Goal: Transaction & Acquisition: Purchase product/service

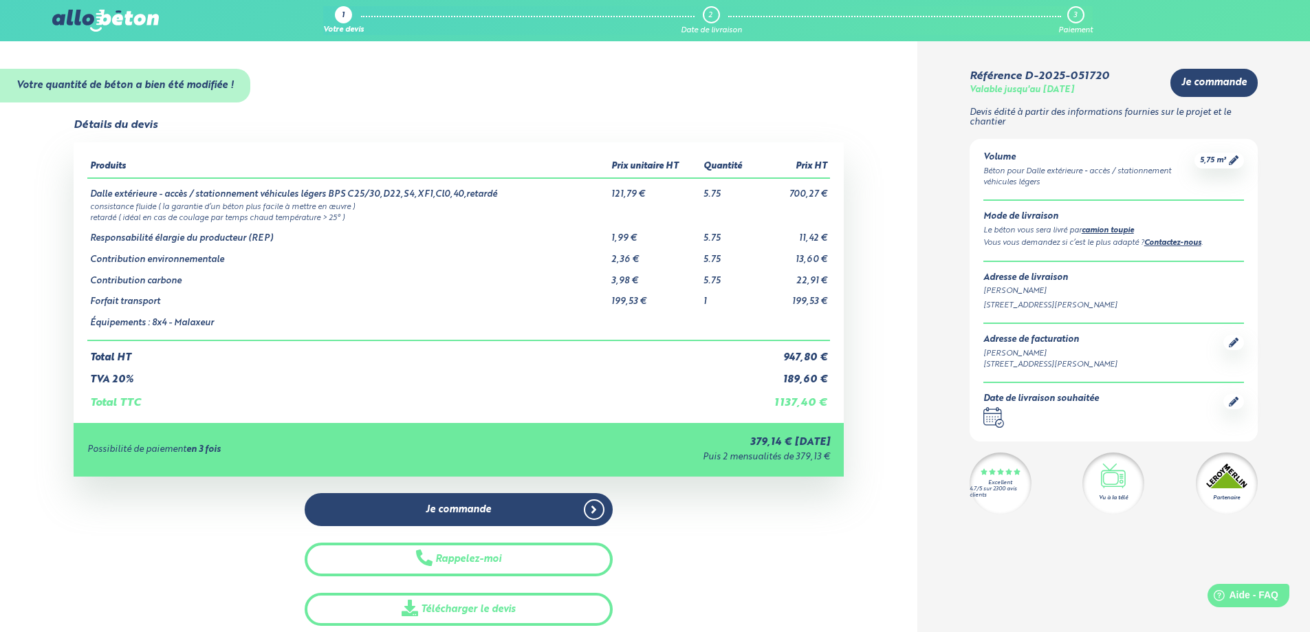
click at [184, 572] on div "Je commande Rappelez-moi Télécharger le devis" at bounding box center [459, 559] width 770 height 133
click at [1220, 167] on div "5,75 m³" at bounding box center [1220, 161] width 50 height 16
click at [1242, 153] on div "5,75 m³" at bounding box center [1220, 161] width 50 height 16
click at [1228, 162] on link "5,75 m³" at bounding box center [1219, 160] width 39 height 10
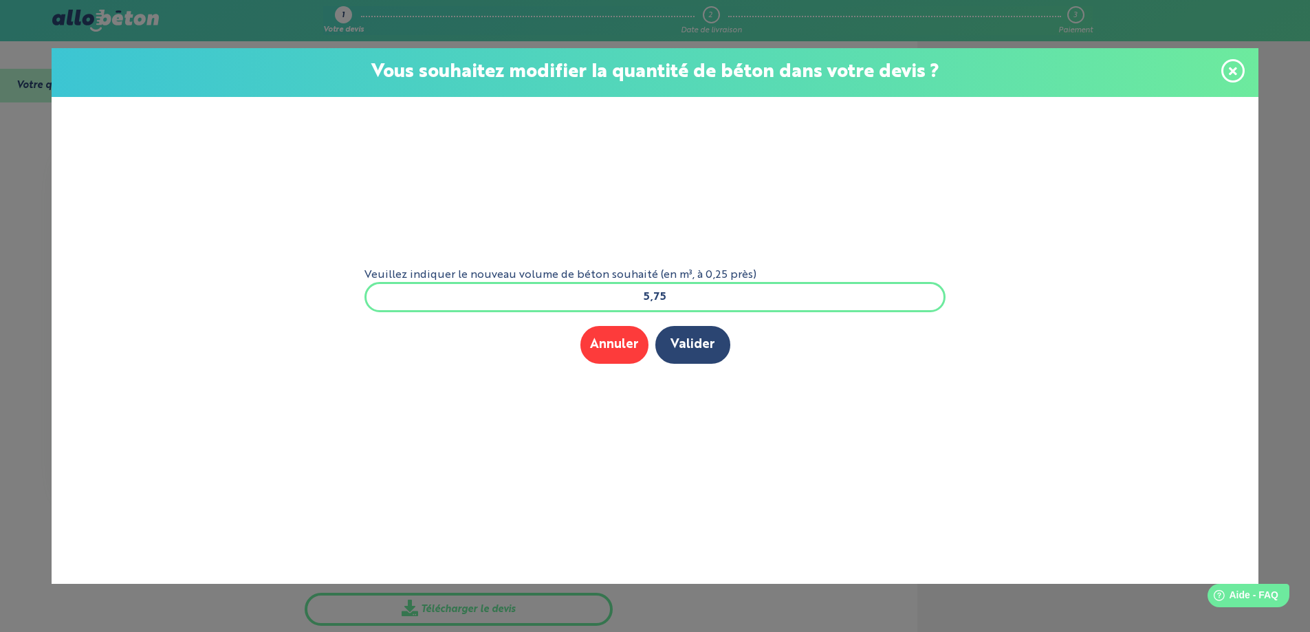
click at [674, 301] on input "5,75" at bounding box center [656, 297] width 582 height 30
click at [1015, 261] on div "Veuillez indiquer le nouveau volume de béton souhaité (en m³, à 0,25 près) 5,75…" at bounding box center [655, 340] width 1207 height 487
click at [666, 299] on input "5,75" at bounding box center [656, 297] width 582 height 30
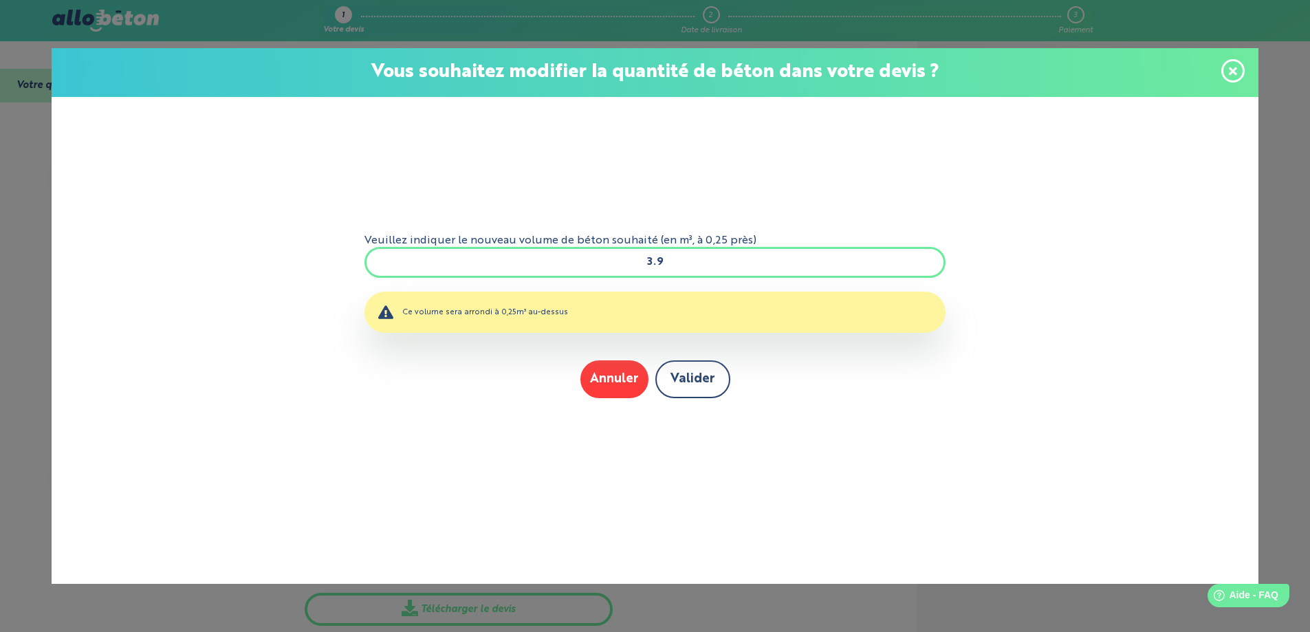
type input "3.9"
click at [684, 376] on button "Valider" at bounding box center [693, 379] width 75 height 38
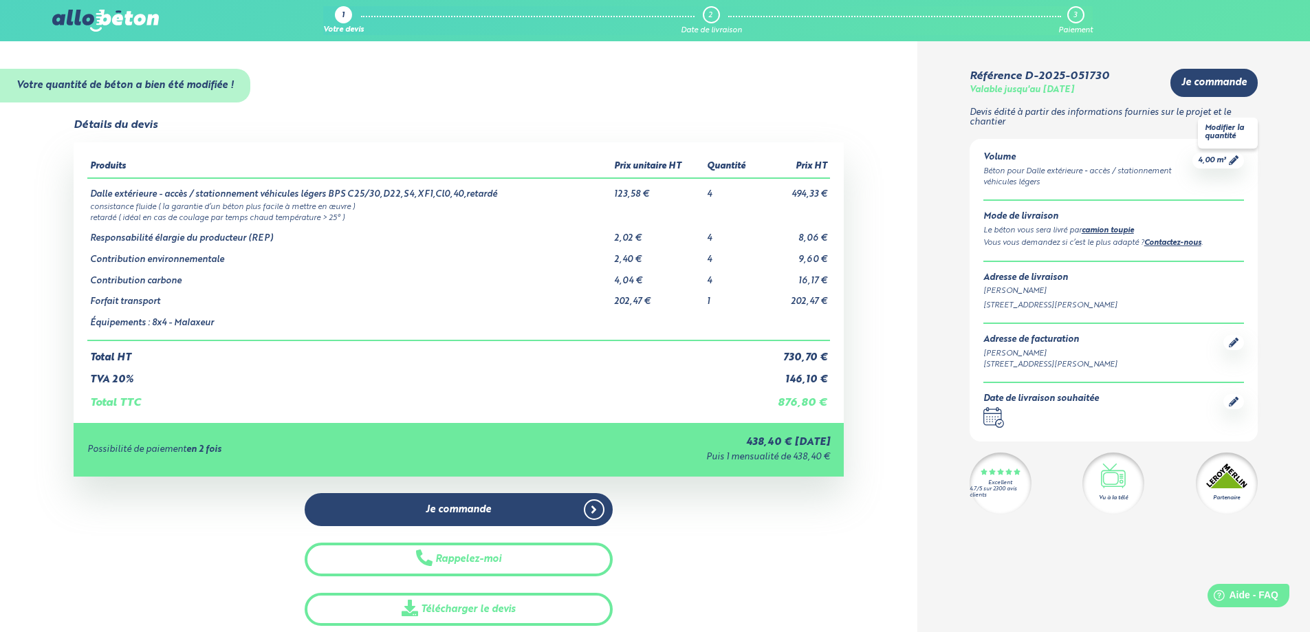
click at [1193, 164] on div "4,00 m³" at bounding box center [1219, 161] width 52 height 16
click at [1236, 162] on icon at bounding box center [1234, 160] width 10 height 10
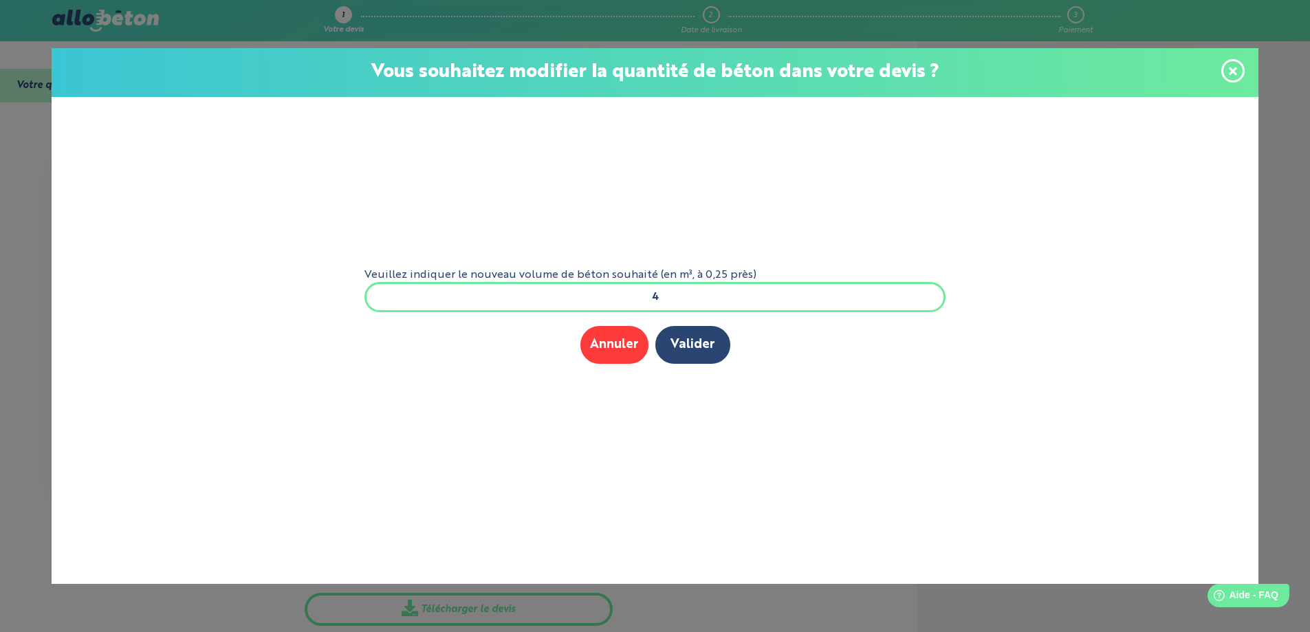
click at [702, 294] on input "4" at bounding box center [656, 297] width 582 height 30
type input "6"
click at [702, 340] on button "Valider" at bounding box center [693, 345] width 75 height 38
